Goal: Task Accomplishment & Management: Complete application form

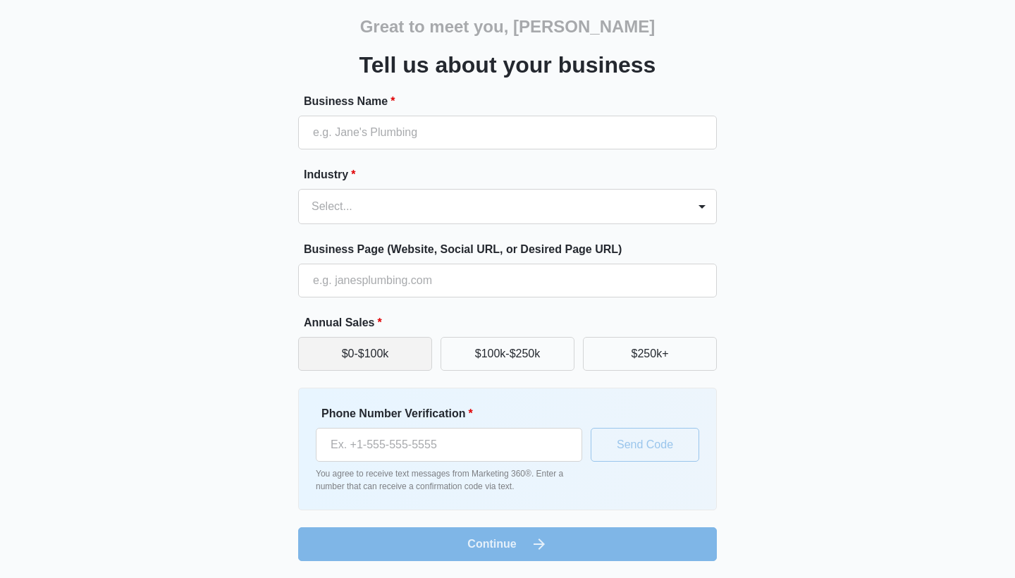
scroll to position [54, 0]
click at [400, 356] on button "$0-$100k" at bounding box center [365, 354] width 134 height 34
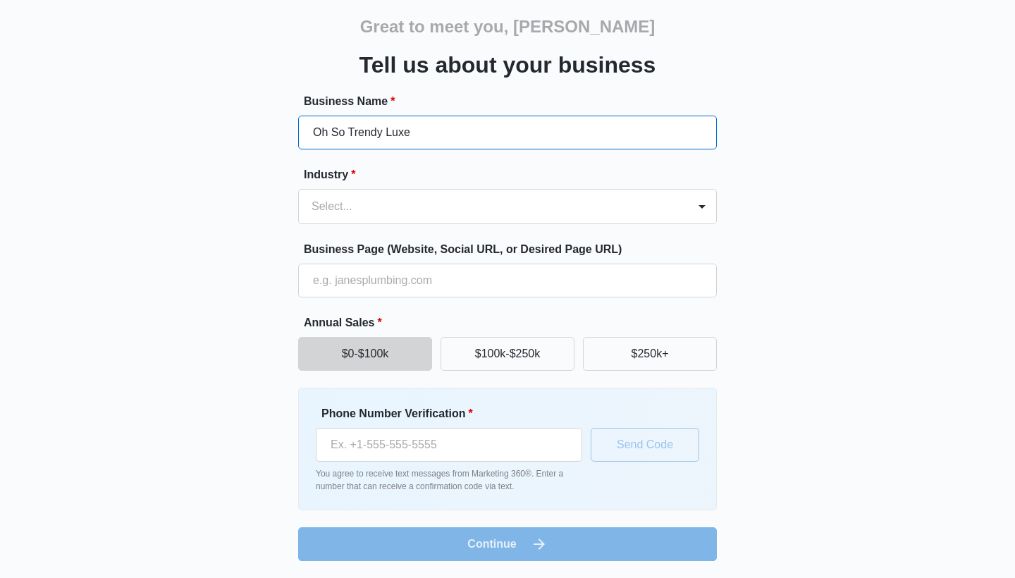
type input "Oh So Trendy Luxe"
click at [415, 226] on form "Business Name * Oh So Trendy Luxe Industry * Select... Business Page (Website, …" at bounding box center [507, 327] width 419 height 468
click at [423, 205] on div at bounding box center [491, 207] width 358 height 20
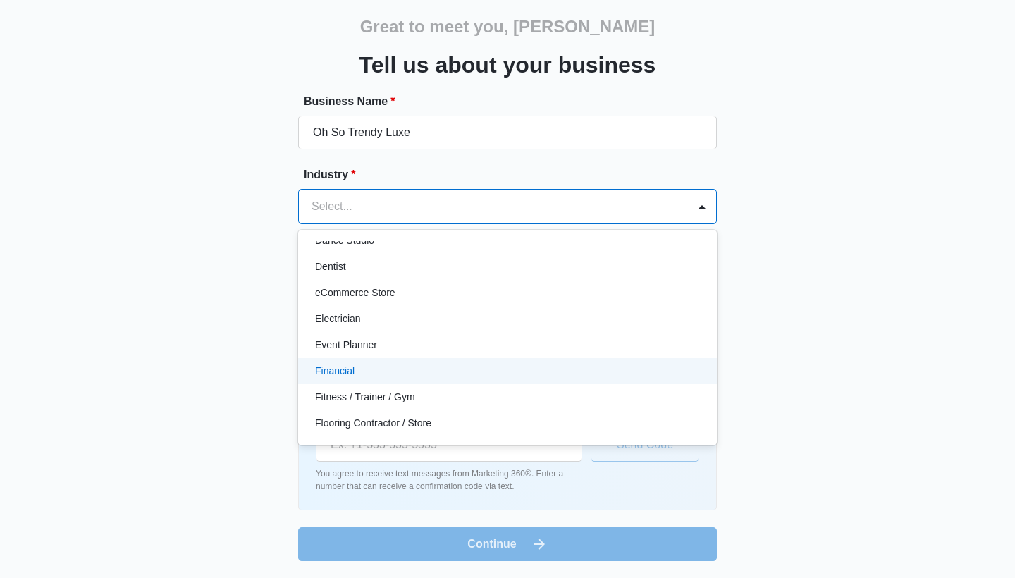
scroll to position [302, 0]
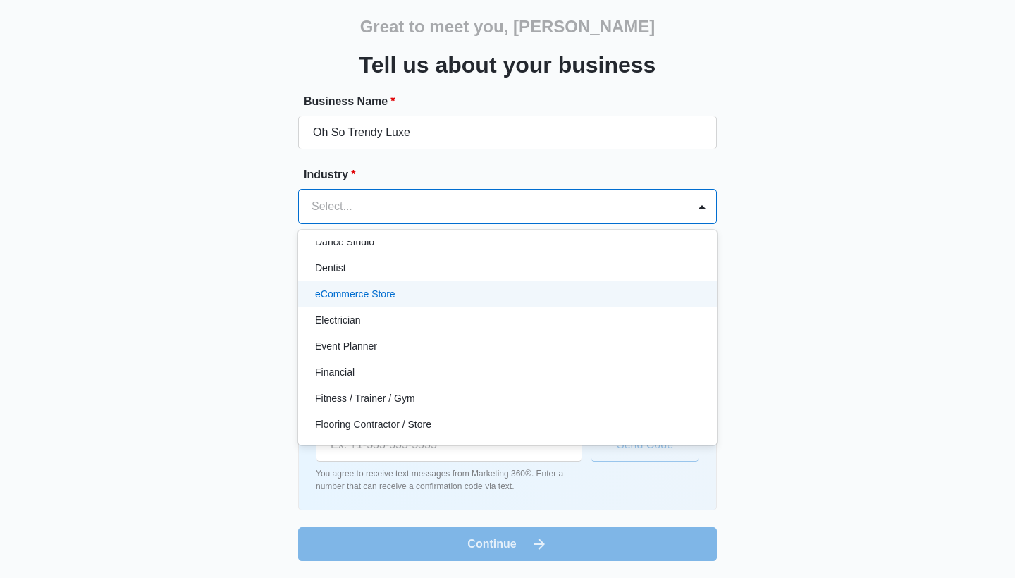
click at [419, 290] on div "eCommerce Store" at bounding box center [506, 294] width 382 height 15
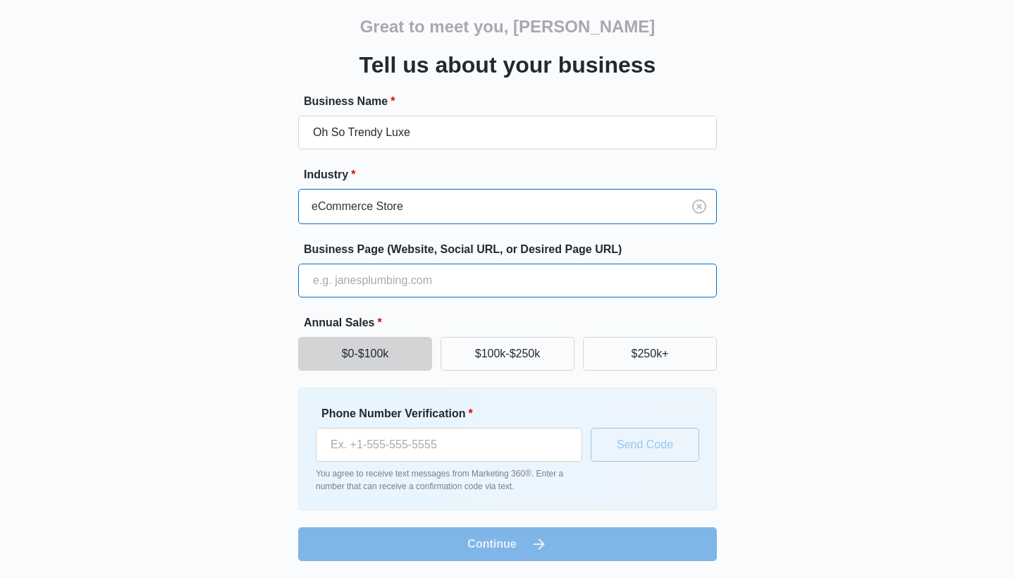
click at [435, 277] on input "Business Page (Website, Social URL, or Desired Page URL)" at bounding box center [507, 281] width 419 height 34
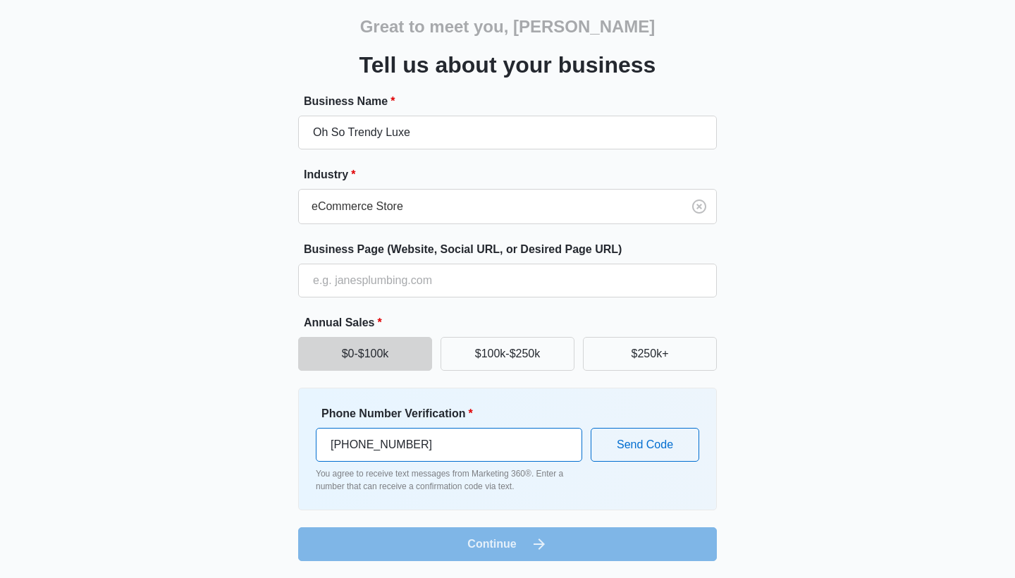
type input "[PHONE_NUMBER]"
click at [682, 434] on button "Send Code" at bounding box center [645, 445] width 109 height 34
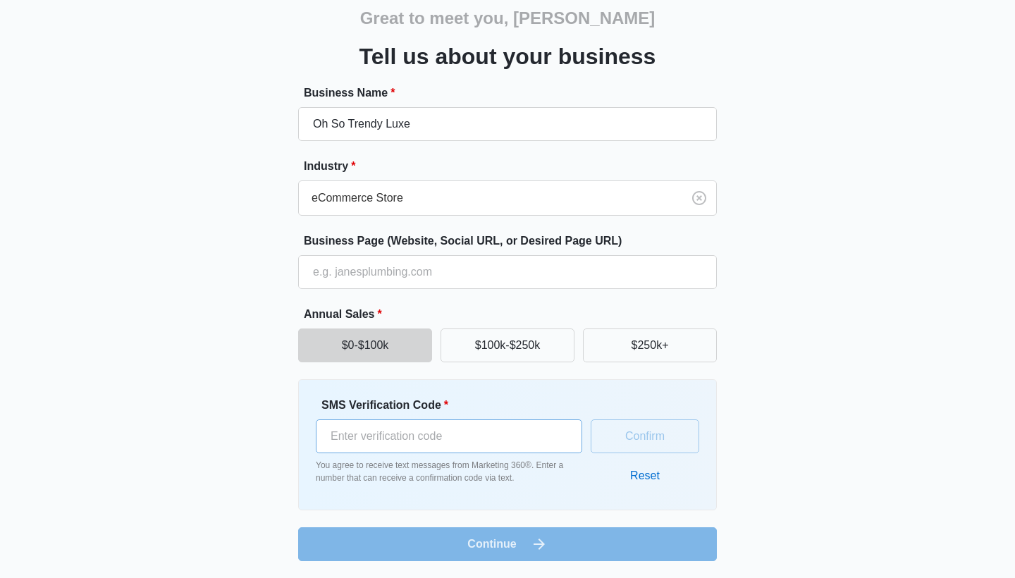
scroll to position [62, 0]
click at [474, 436] on input "SMS Verification Code *" at bounding box center [449, 436] width 266 height 34
type input "150062"
click at [673, 433] on button "Confirm" at bounding box center [645, 436] width 109 height 34
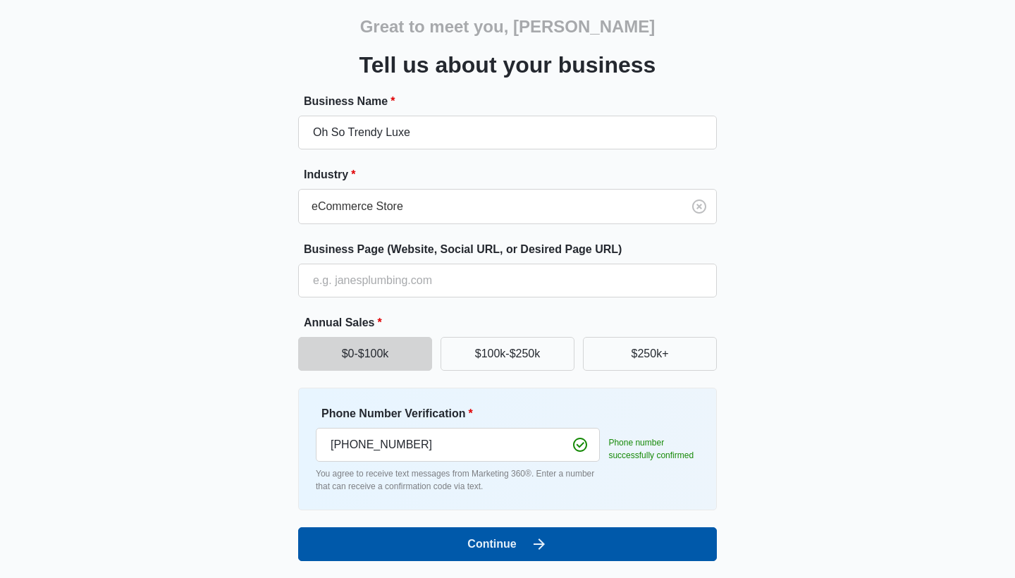
click at [503, 527] on button "Continue" at bounding box center [507, 544] width 419 height 34
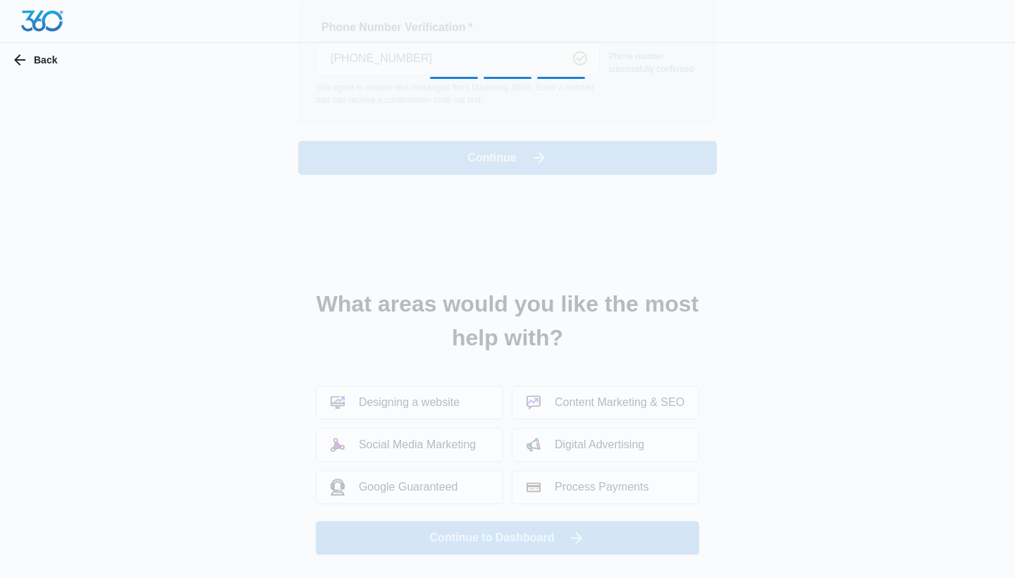
scroll to position [0, 0]
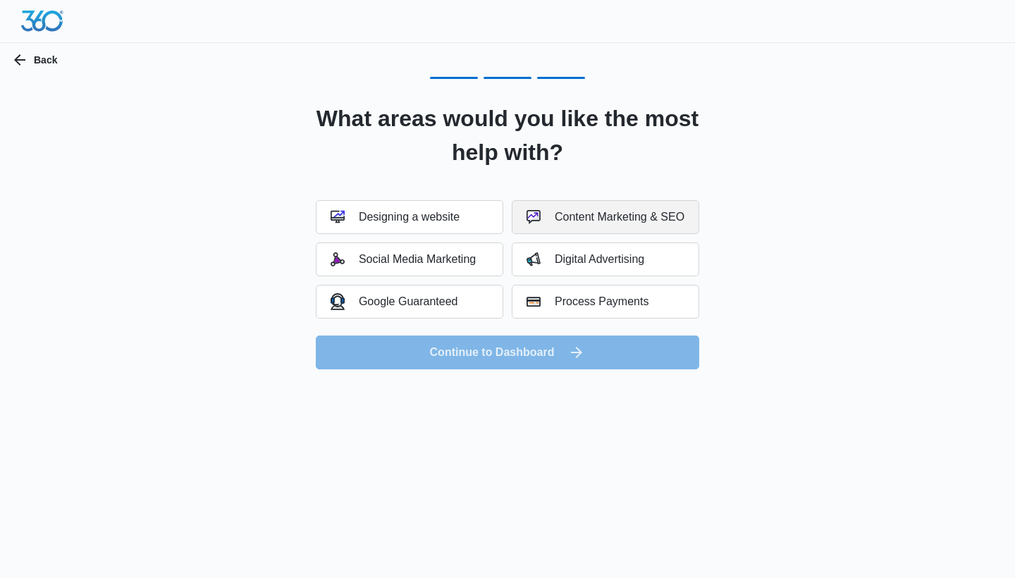
click at [610, 224] on button "Content Marketing & SEO" at bounding box center [606, 217] width 188 height 34
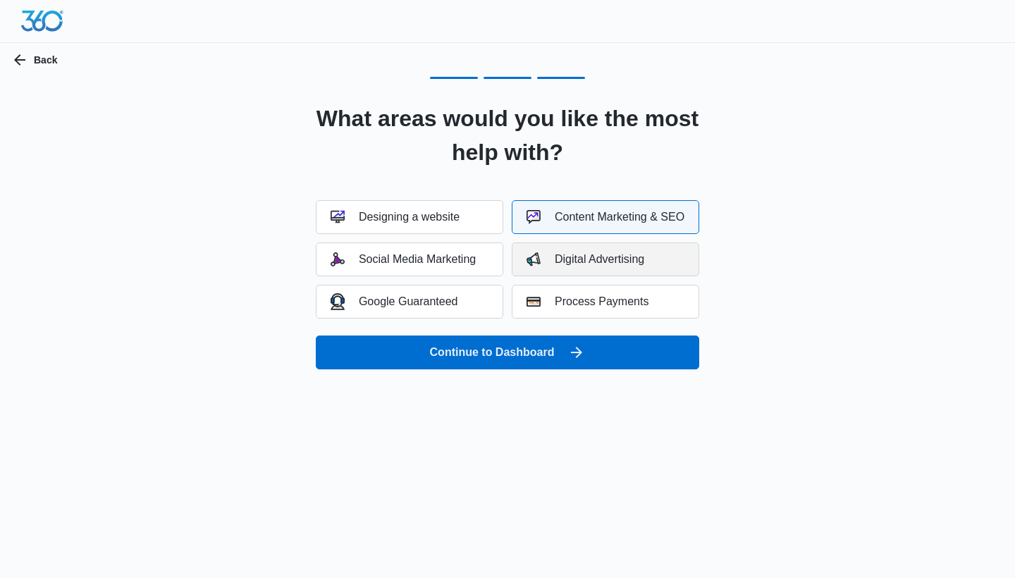
click at [608, 261] on div "Digital Advertising" at bounding box center [586, 259] width 118 height 14
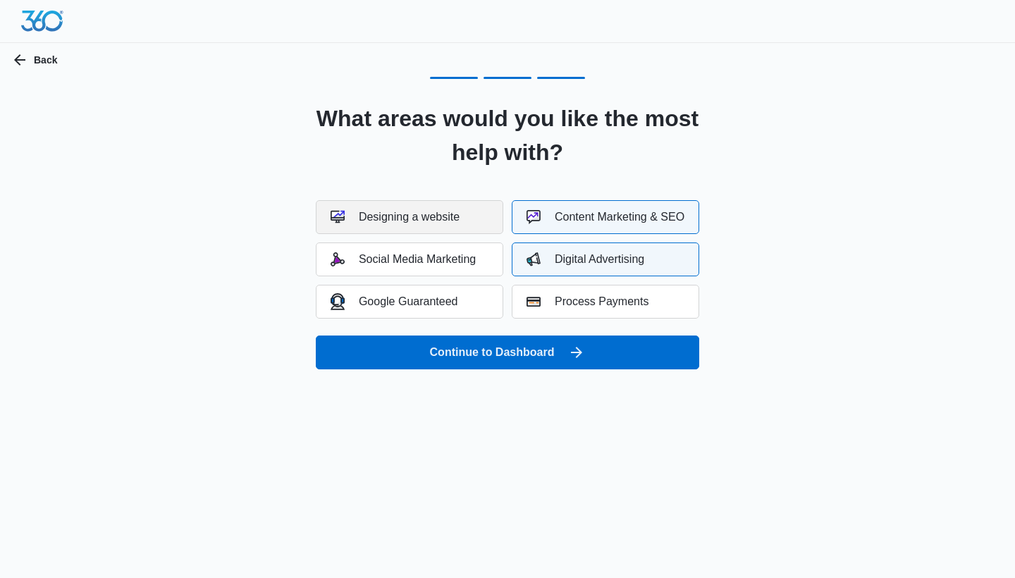
click at [466, 220] on button "Designing a website" at bounding box center [410, 217] width 188 height 34
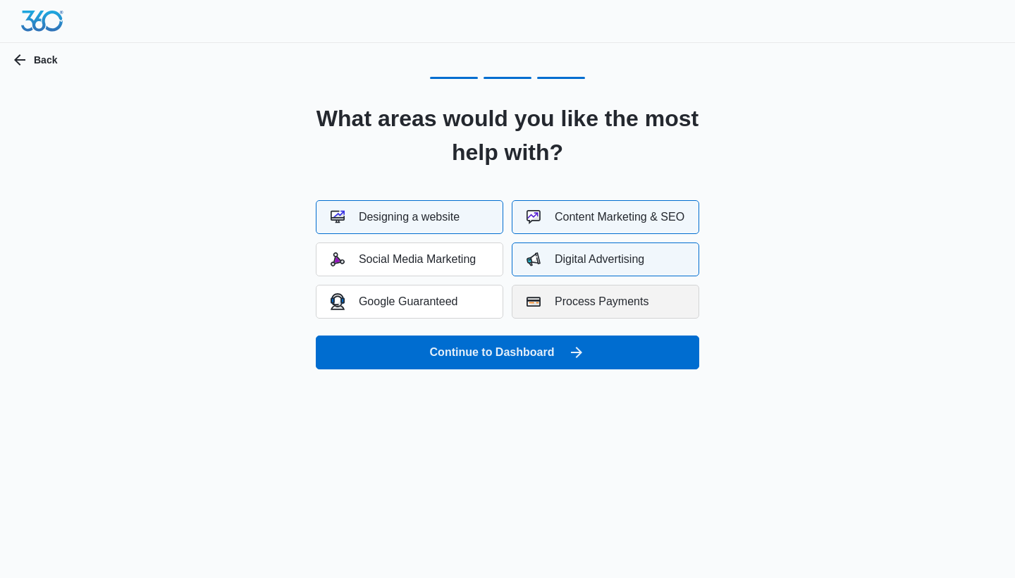
click at [610, 300] on div "Process Payments" at bounding box center [588, 302] width 122 height 14
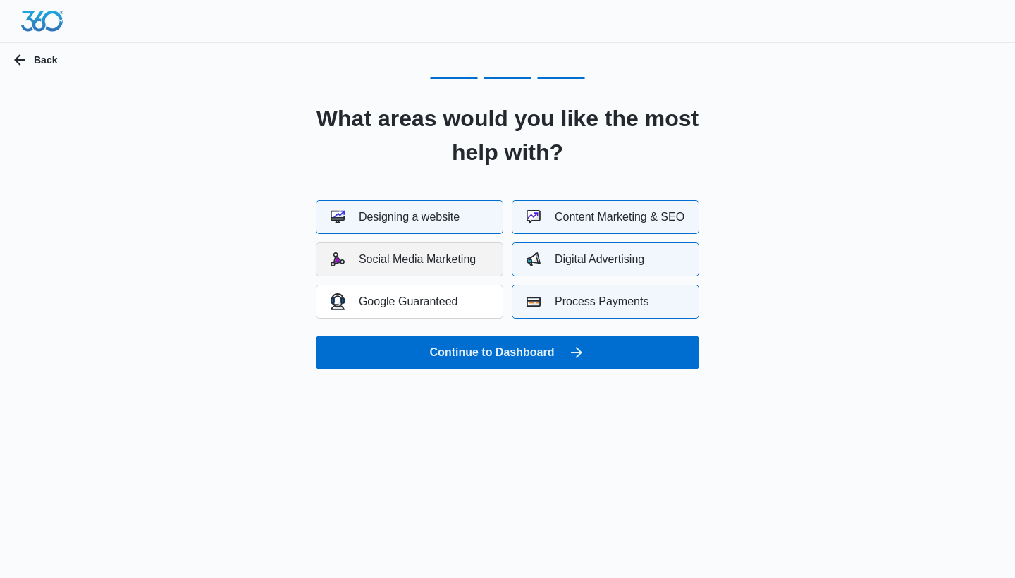
click at [455, 257] on div "Social Media Marketing" at bounding box center [403, 259] width 145 height 14
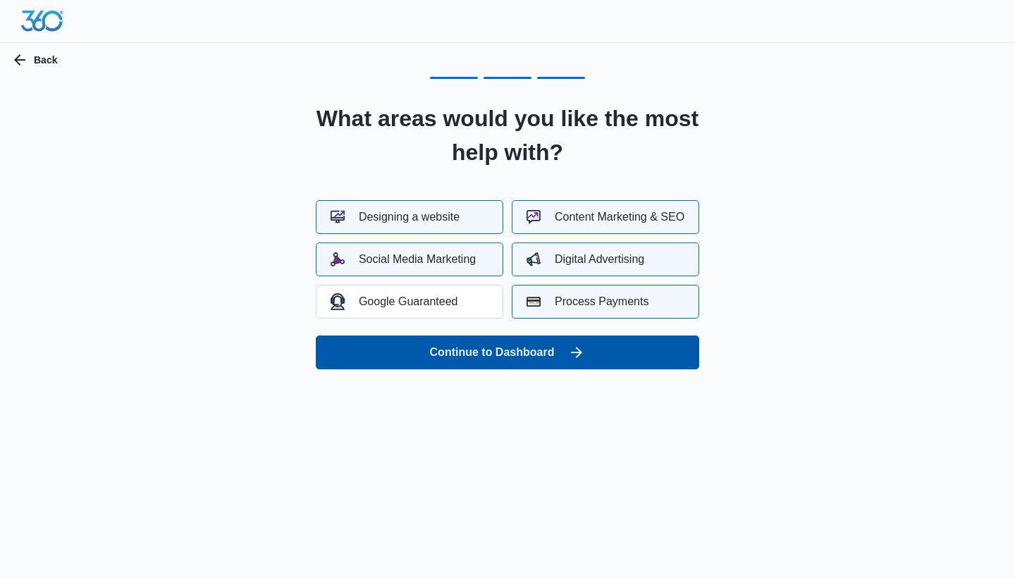
click at [500, 352] on button "Continue to Dashboard" at bounding box center [507, 353] width 383 height 34
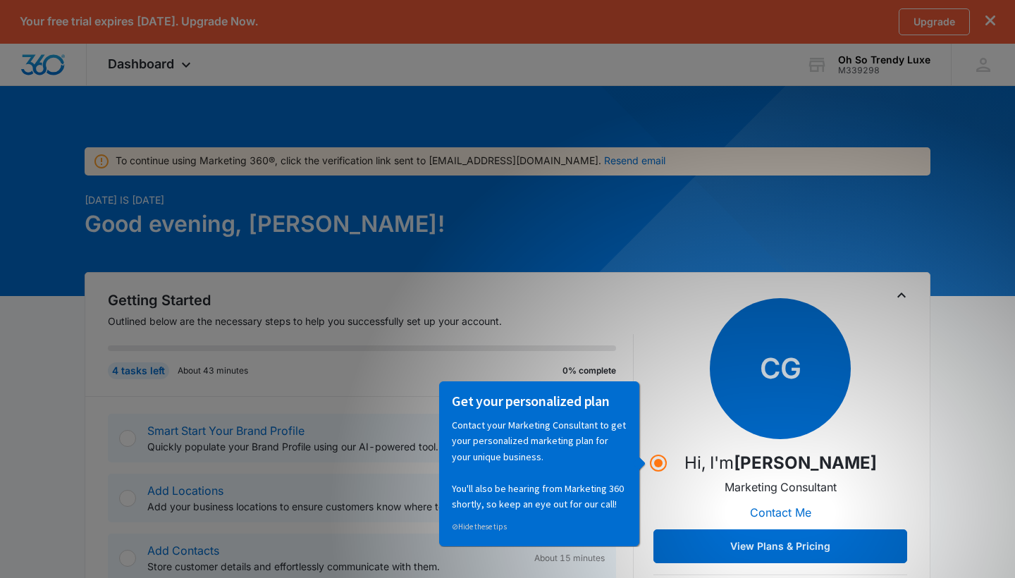
click at [894, 400] on div "CG Hi, I'm Caitlin Genschoreck Marketing Consultant Contact Me View Plans & Pri…" at bounding box center [781, 430] width 254 height 265
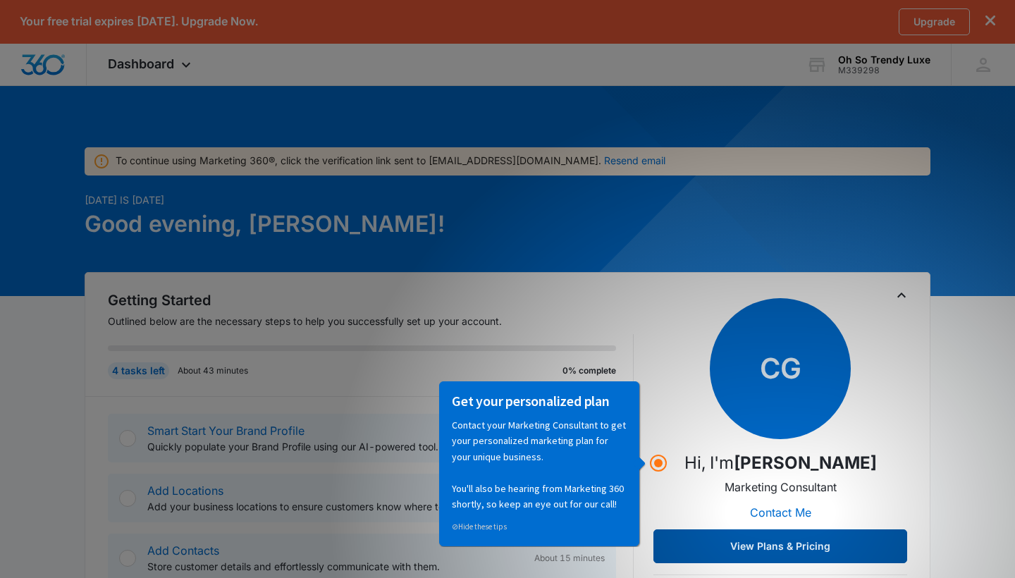
click at [783, 536] on button "View Plans & Pricing" at bounding box center [781, 546] width 254 height 34
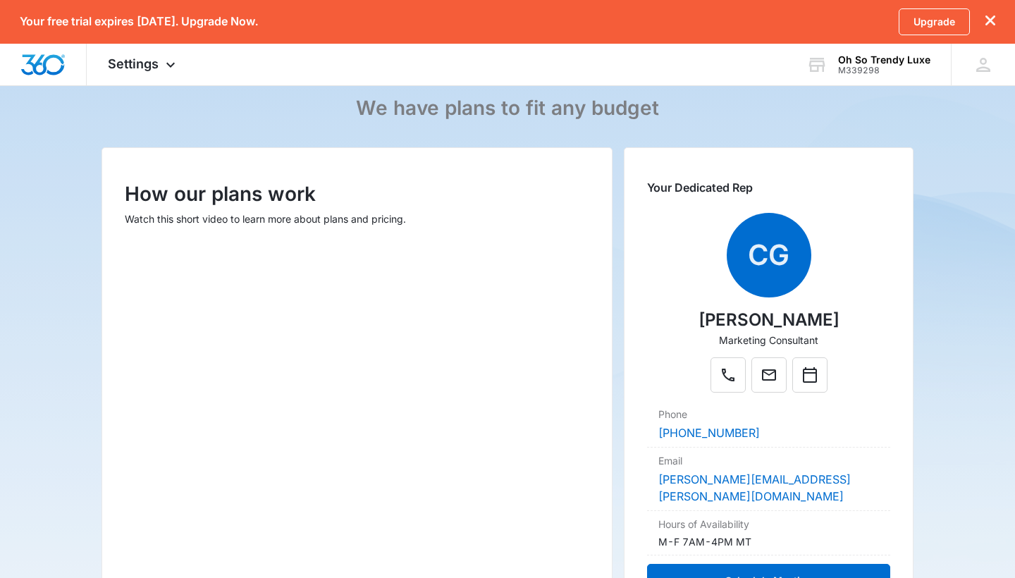
scroll to position [113, 0]
